Goal: Transaction & Acquisition: Purchase product/service

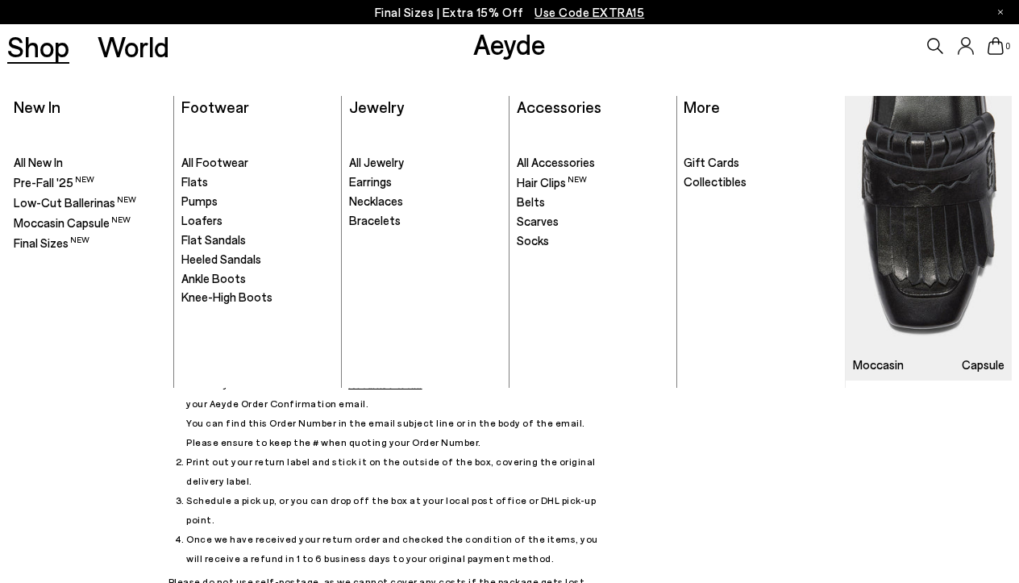
click at [54, 46] on link "Shop" at bounding box center [38, 46] width 62 height 28
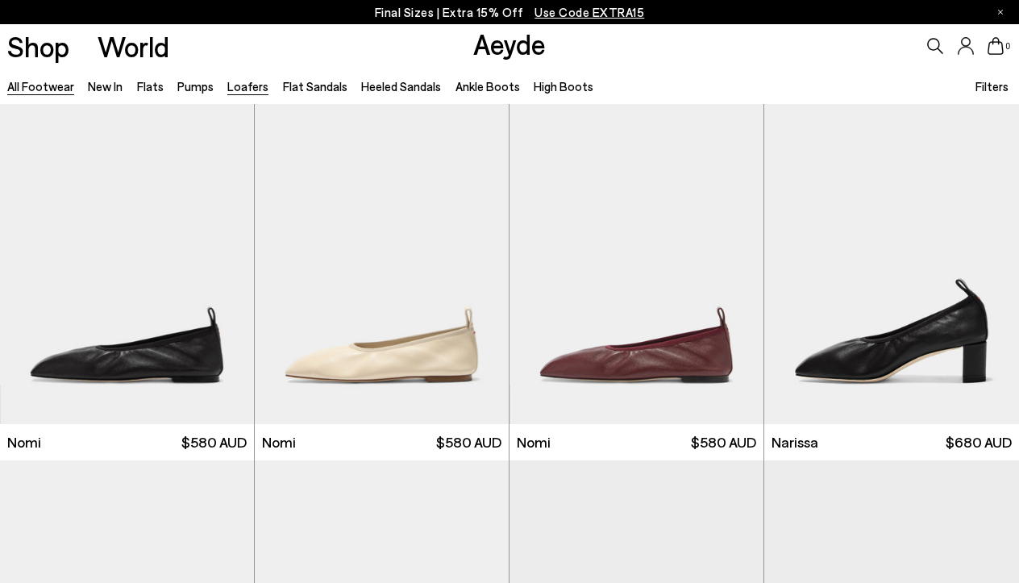
click at [238, 85] on link "Loafers" at bounding box center [247, 86] width 41 height 15
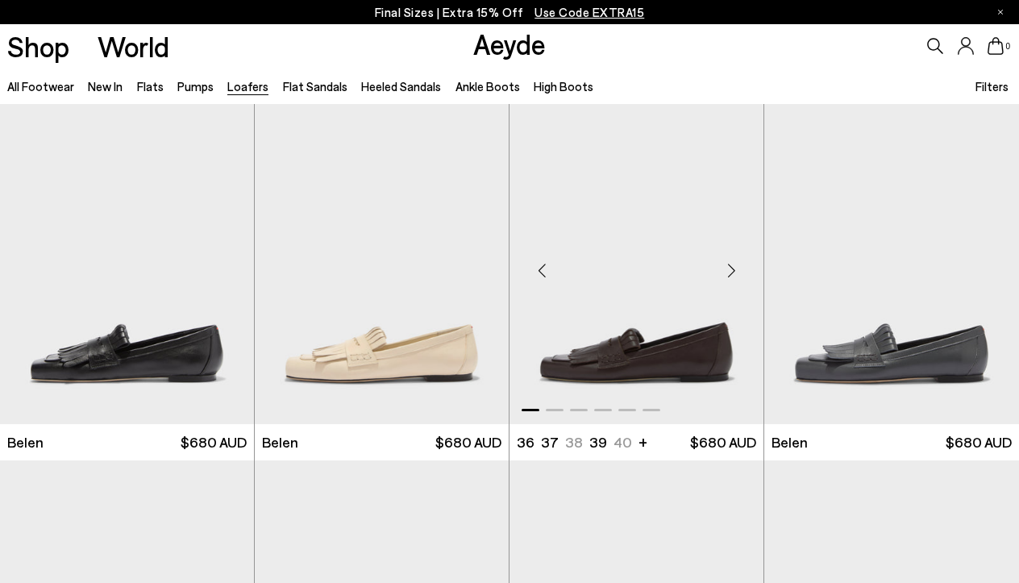
click at [614, 358] on img "1 / 6" at bounding box center [637, 263] width 254 height 319
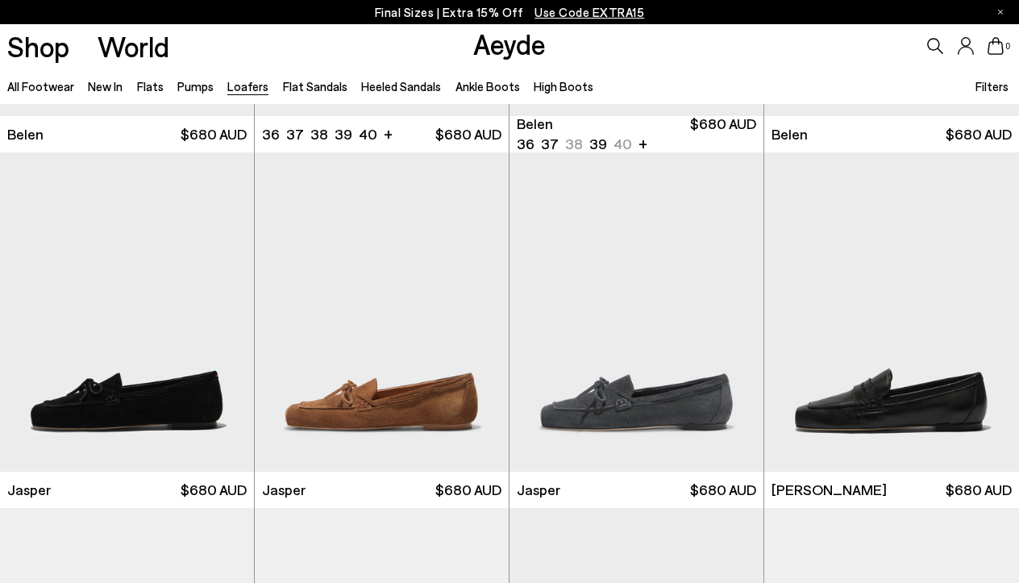
scroll to position [310, 0]
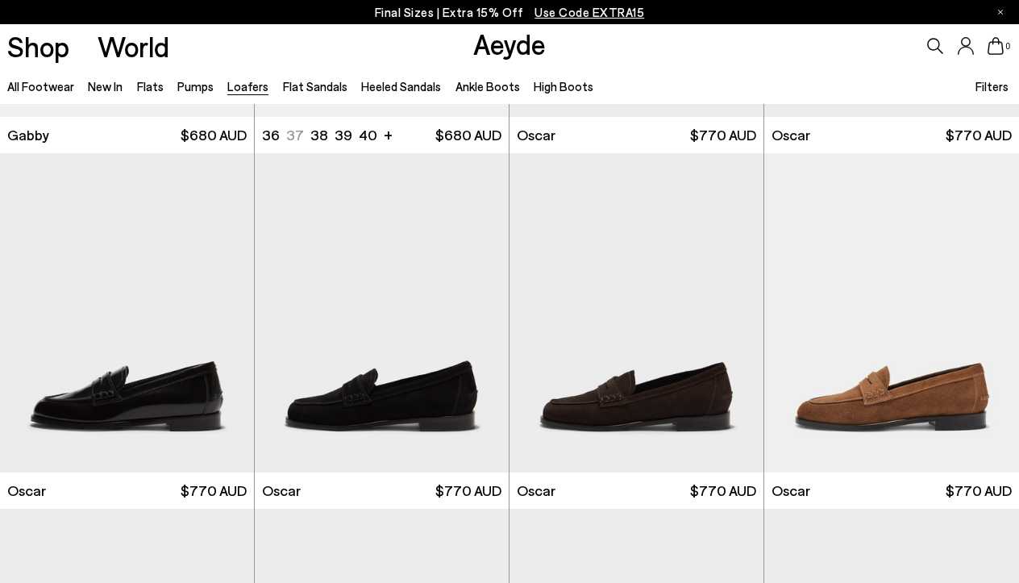
scroll to position [2087, 0]
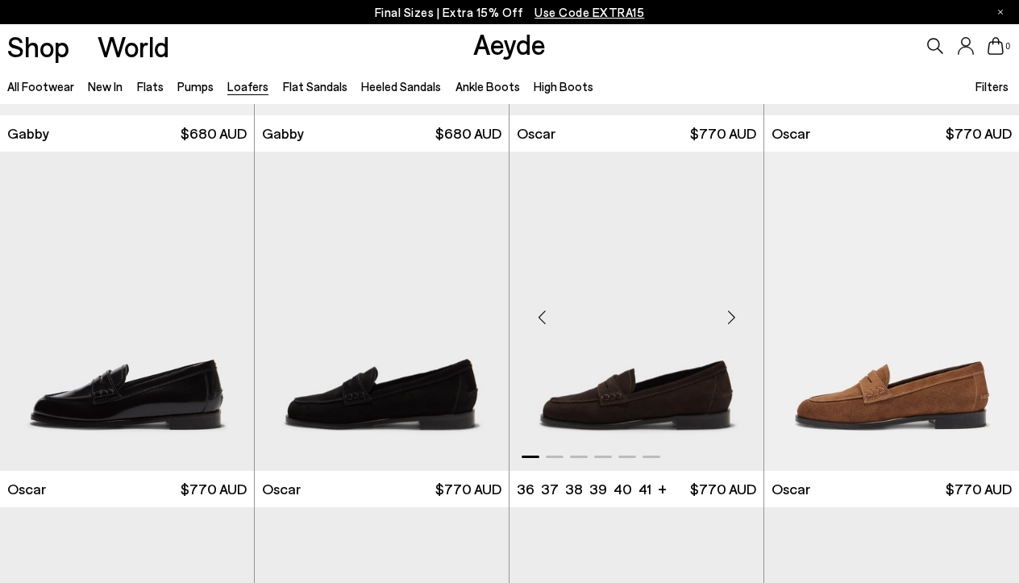
click at [597, 383] on img "1 / 6" at bounding box center [637, 311] width 254 height 319
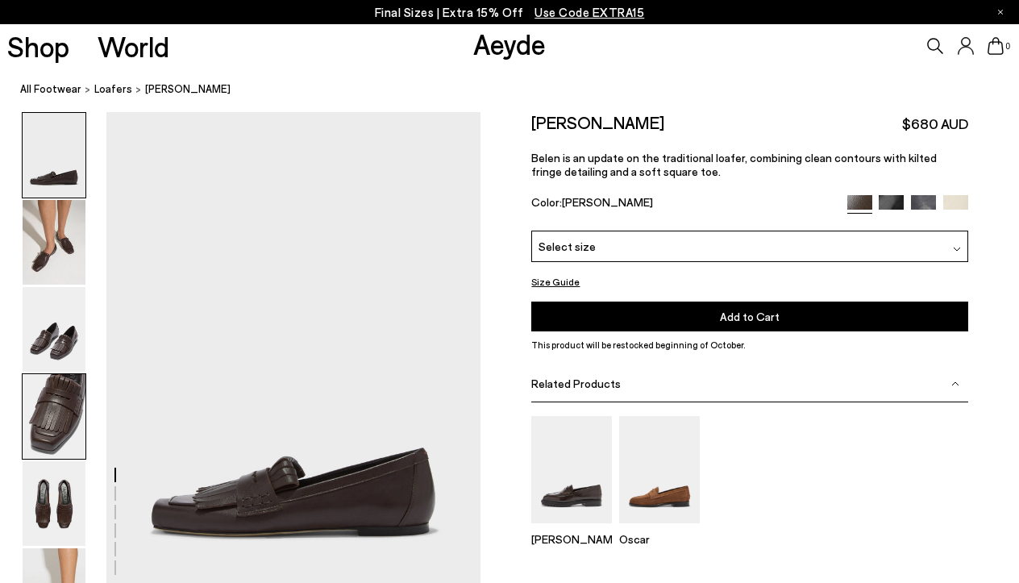
click at [56, 408] on img at bounding box center [54, 416] width 63 height 85
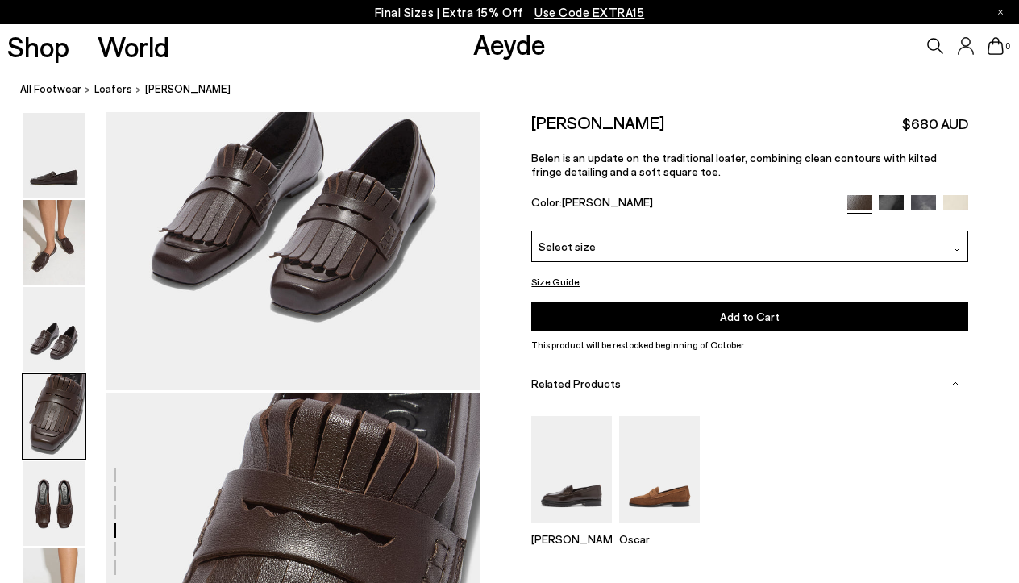
scroll to position [1505, 0]
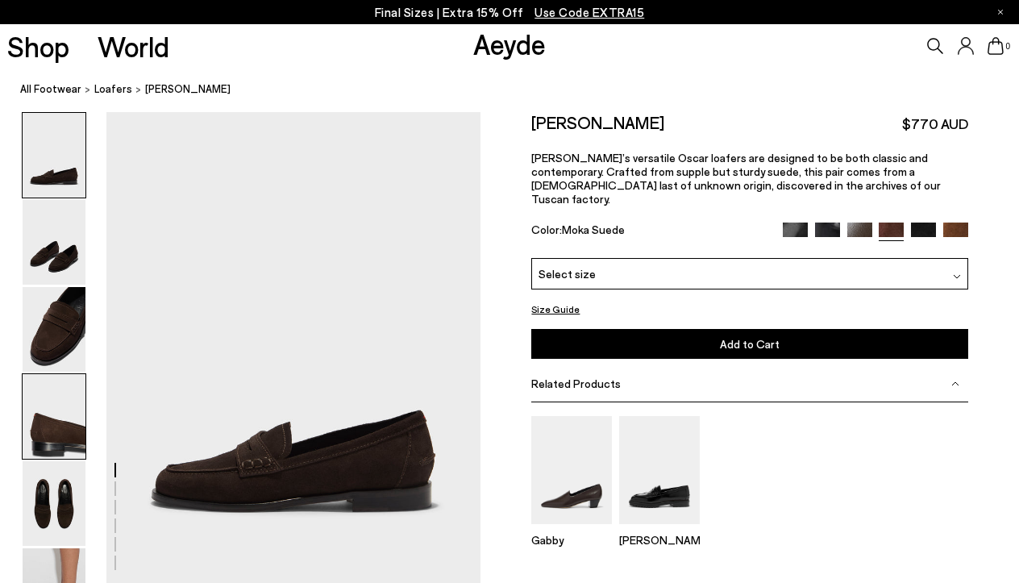
click at [62, 437] on img at bounding box center [54, 416] width 63 height 85
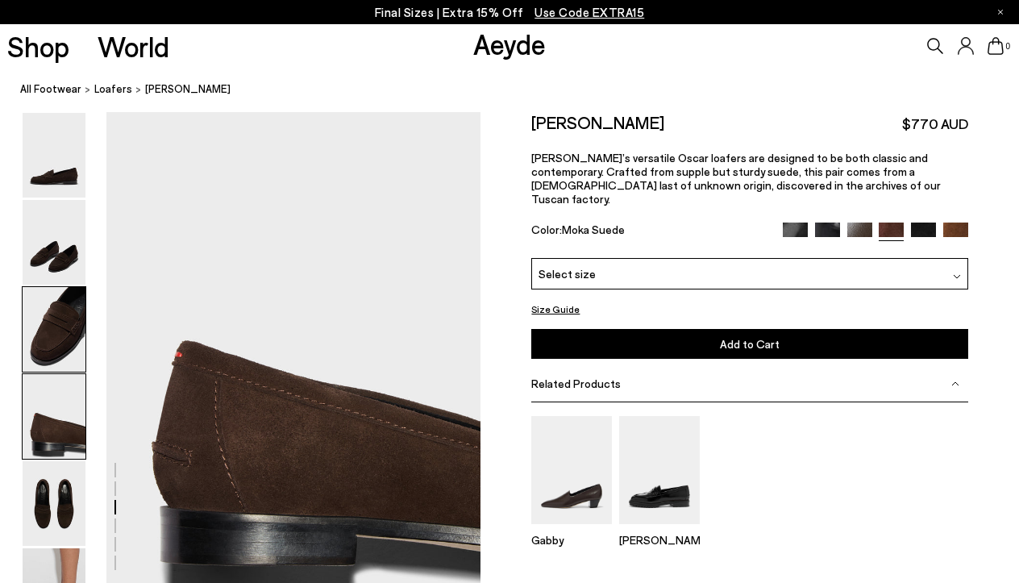
scroll to position [1477, 0]
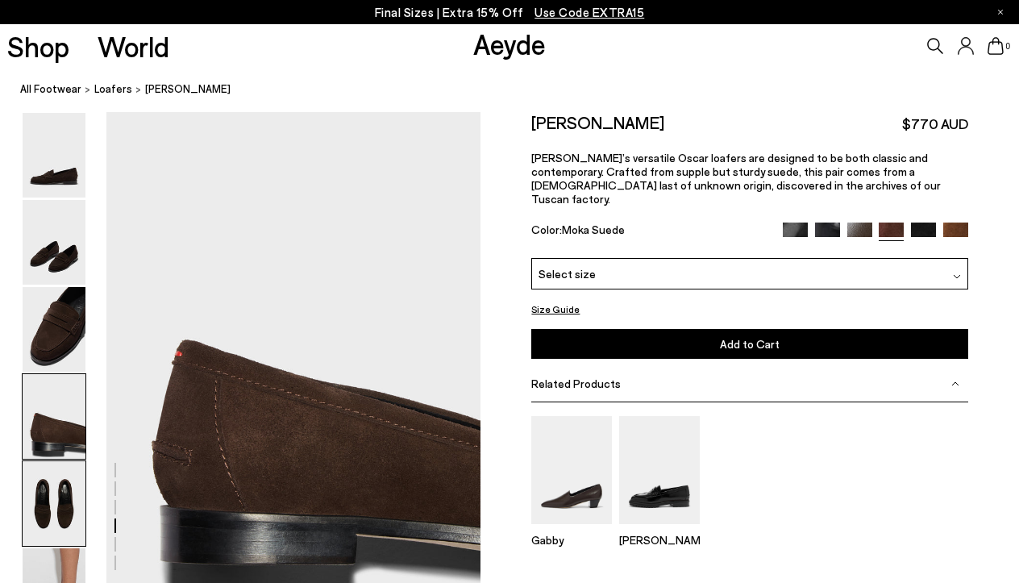
click at [60, 489] on img at bounding box center [54, 503] width 63 height 85
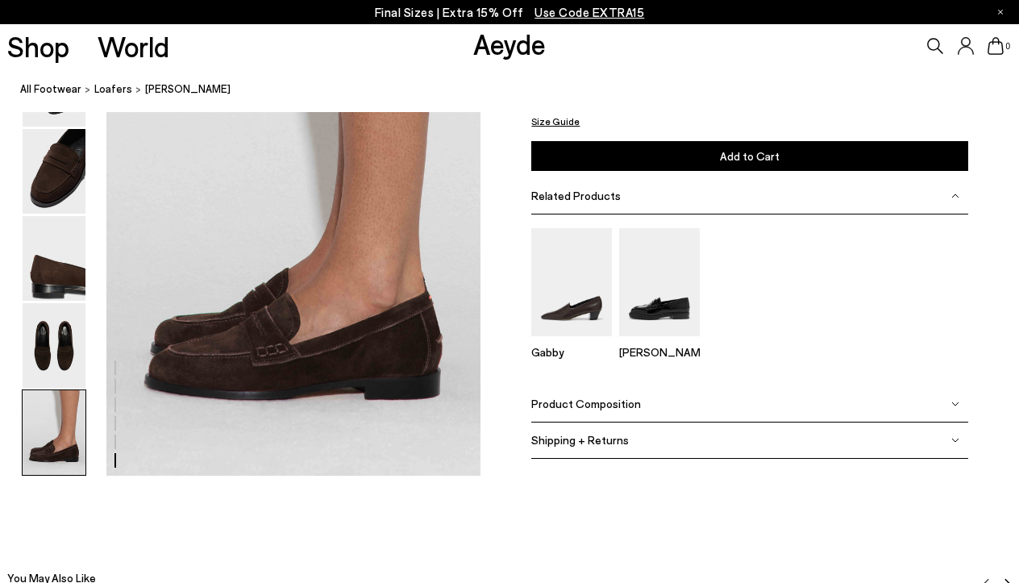
scroll to position [2615, 0]
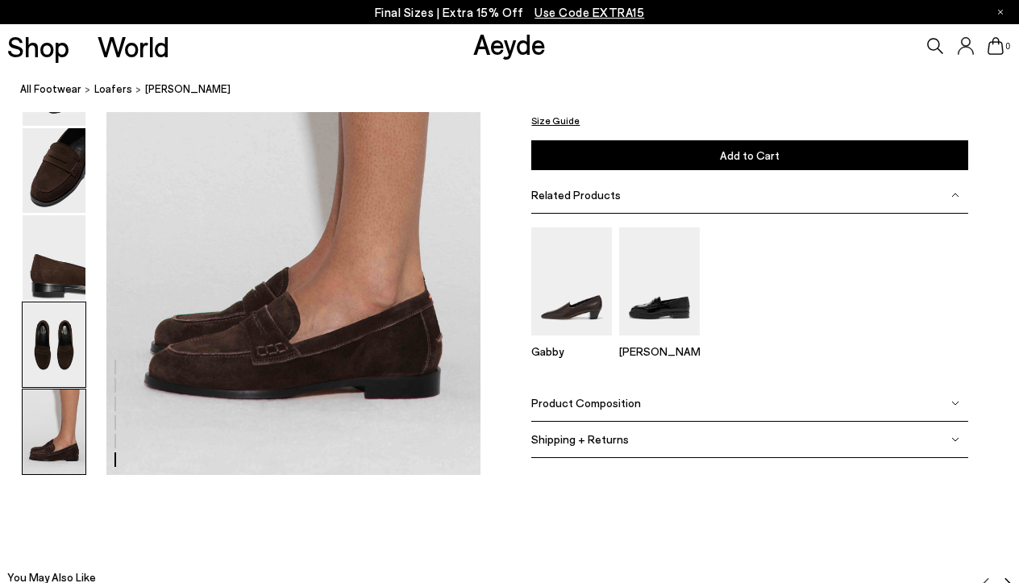
click at [30, 346] on img at bounding box center [54, 344] width 63 height 85
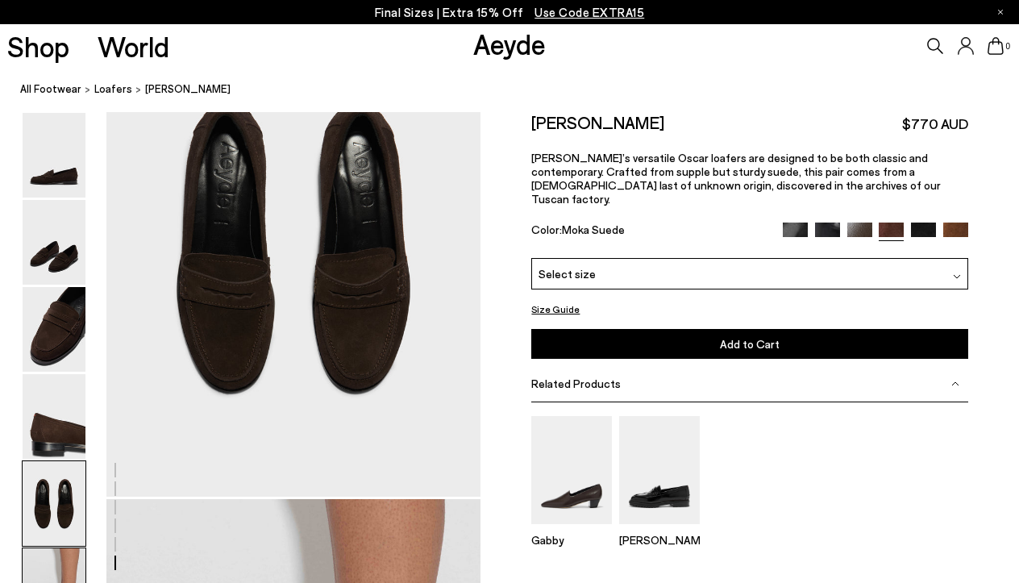
scroll to position [1978, 0]
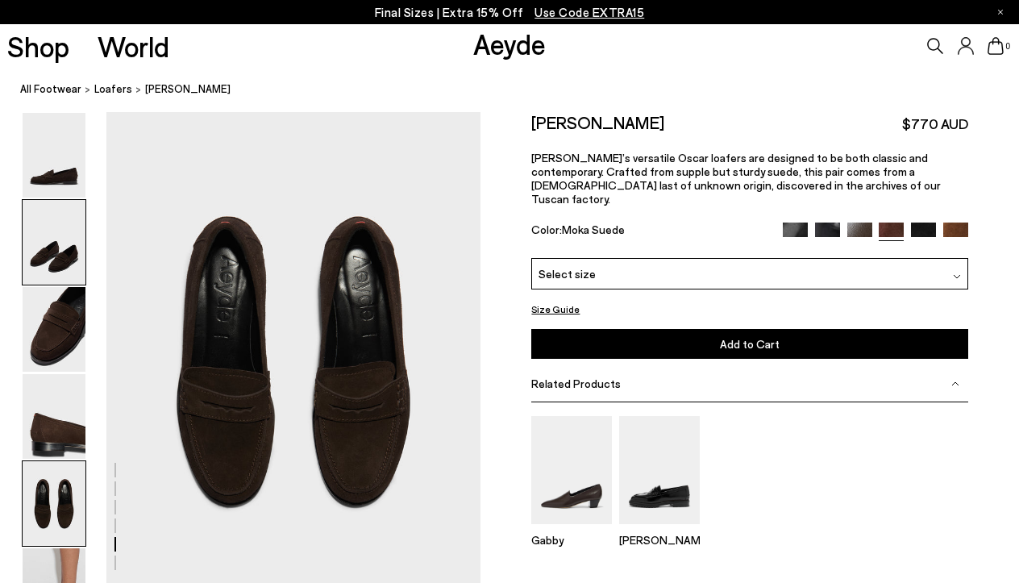
click at [41, 238] on img at bounding box center [54, 242] width 63 height 85
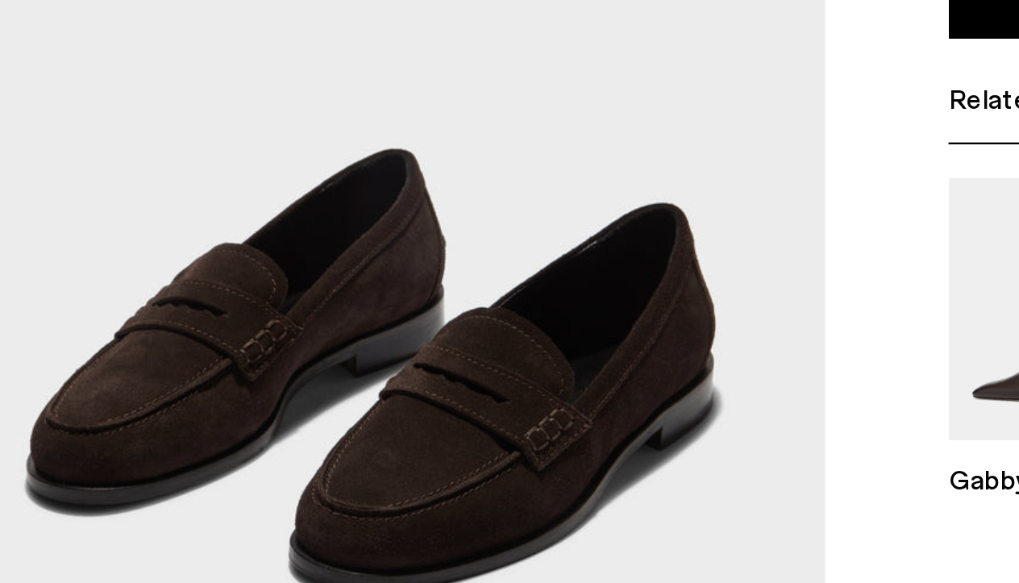
scroll to position [567, 0]
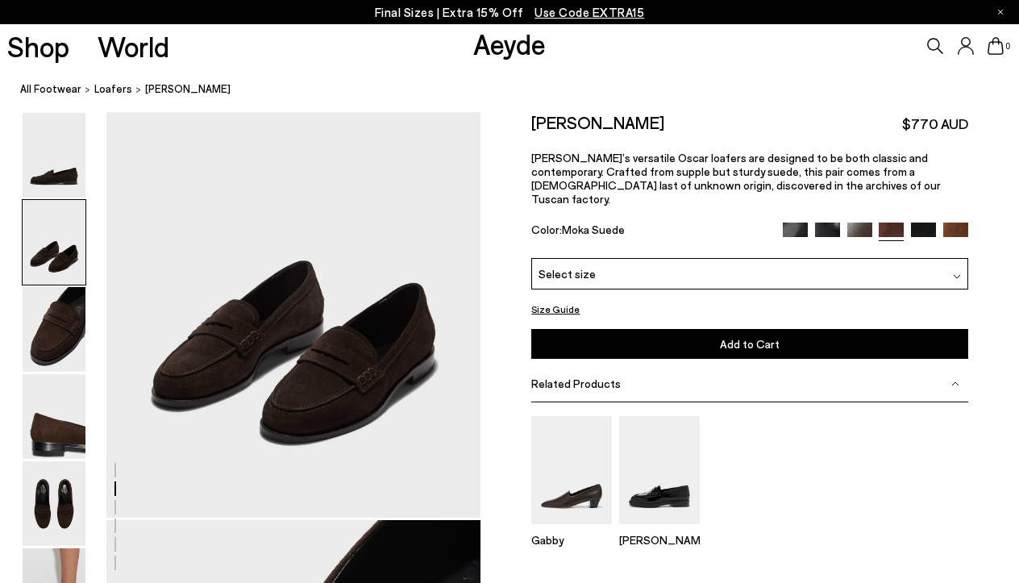
click at [953, 272] on img at bounding box center [957, 276] width 8 height 8
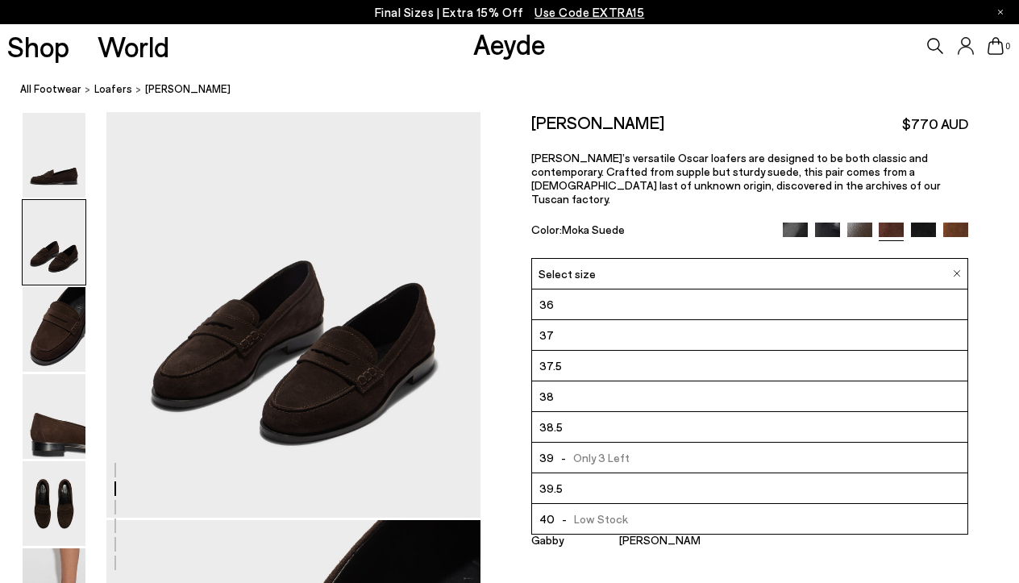
click at [547, 509] on span "40" at bounding box center [546, 519] width 15 height 20
